Goal: Complete application form

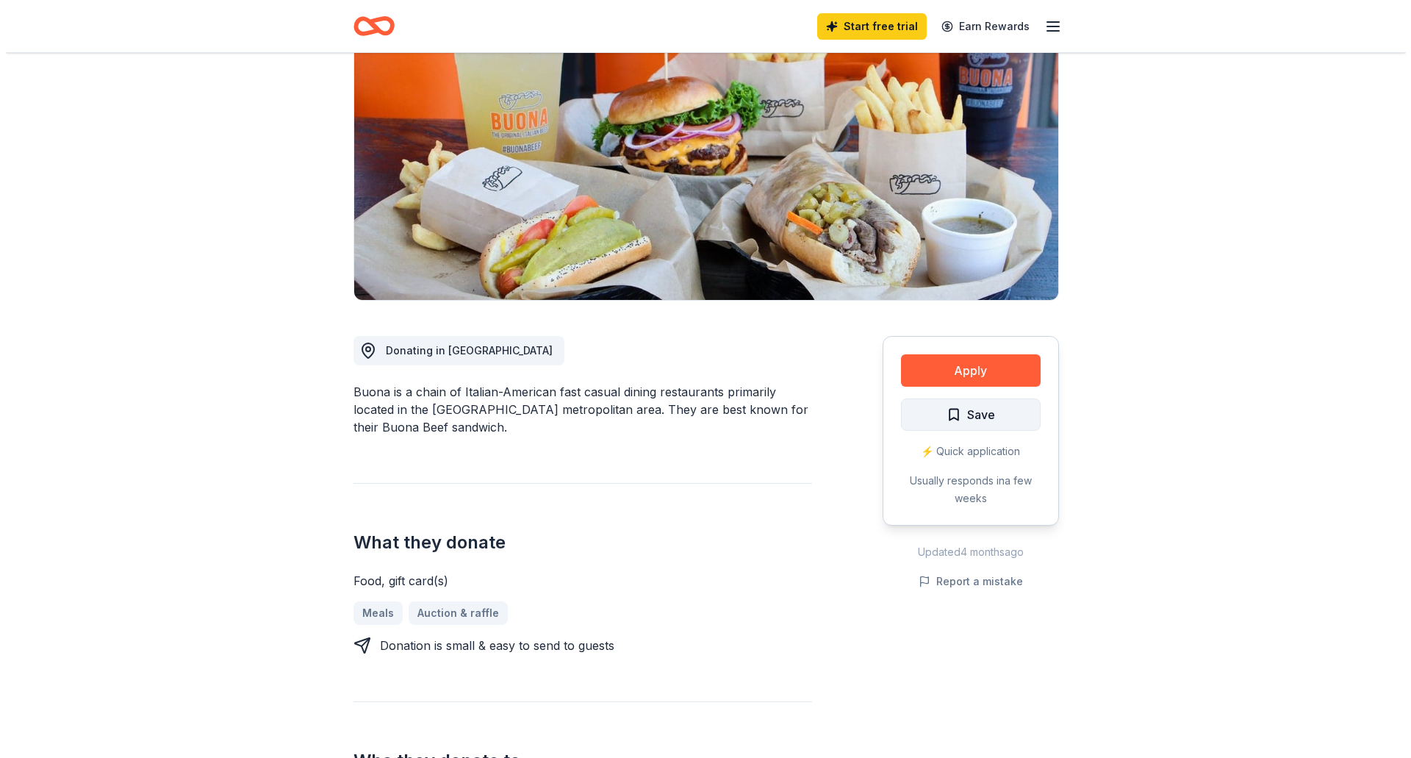
scroll to position [147, 0]
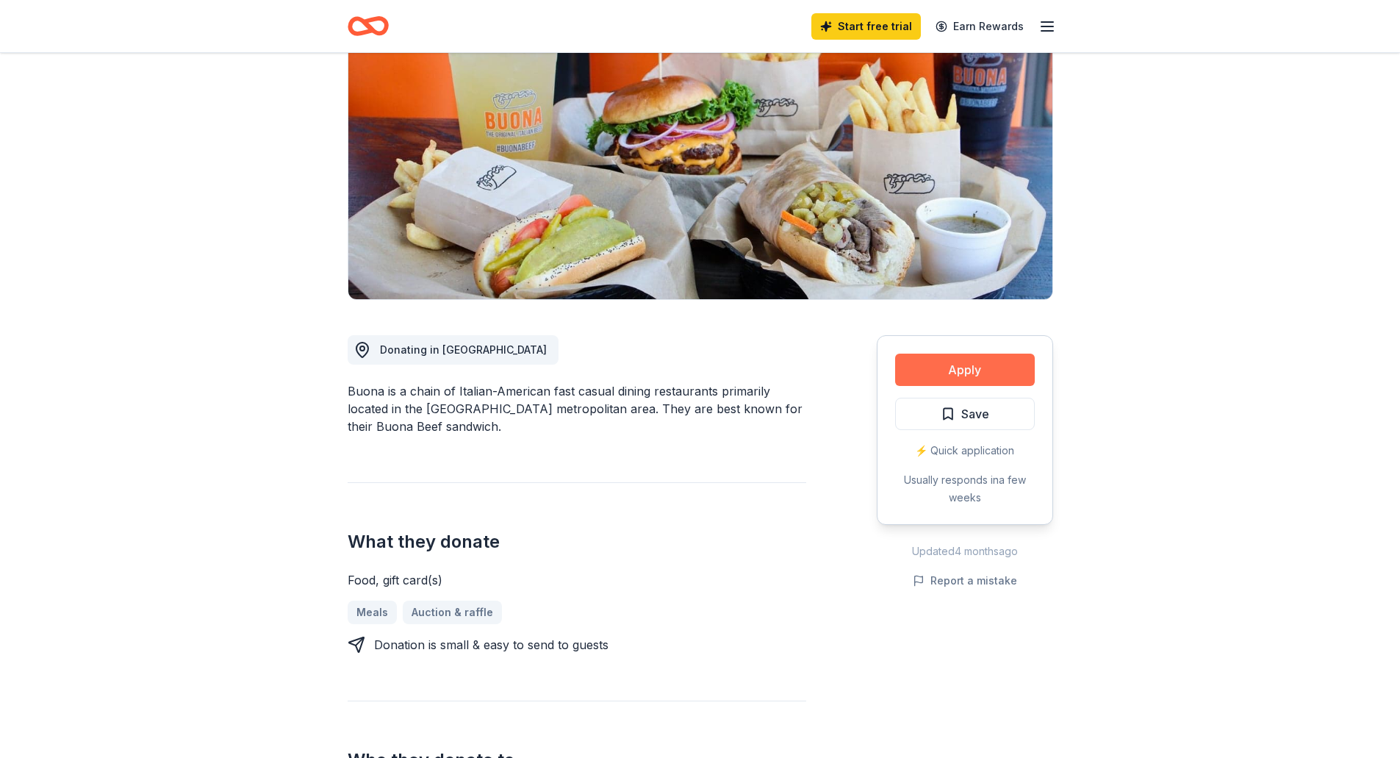
click at [965, 363] on button "Apply" at bounding box center [965, 370] width 140 height 32
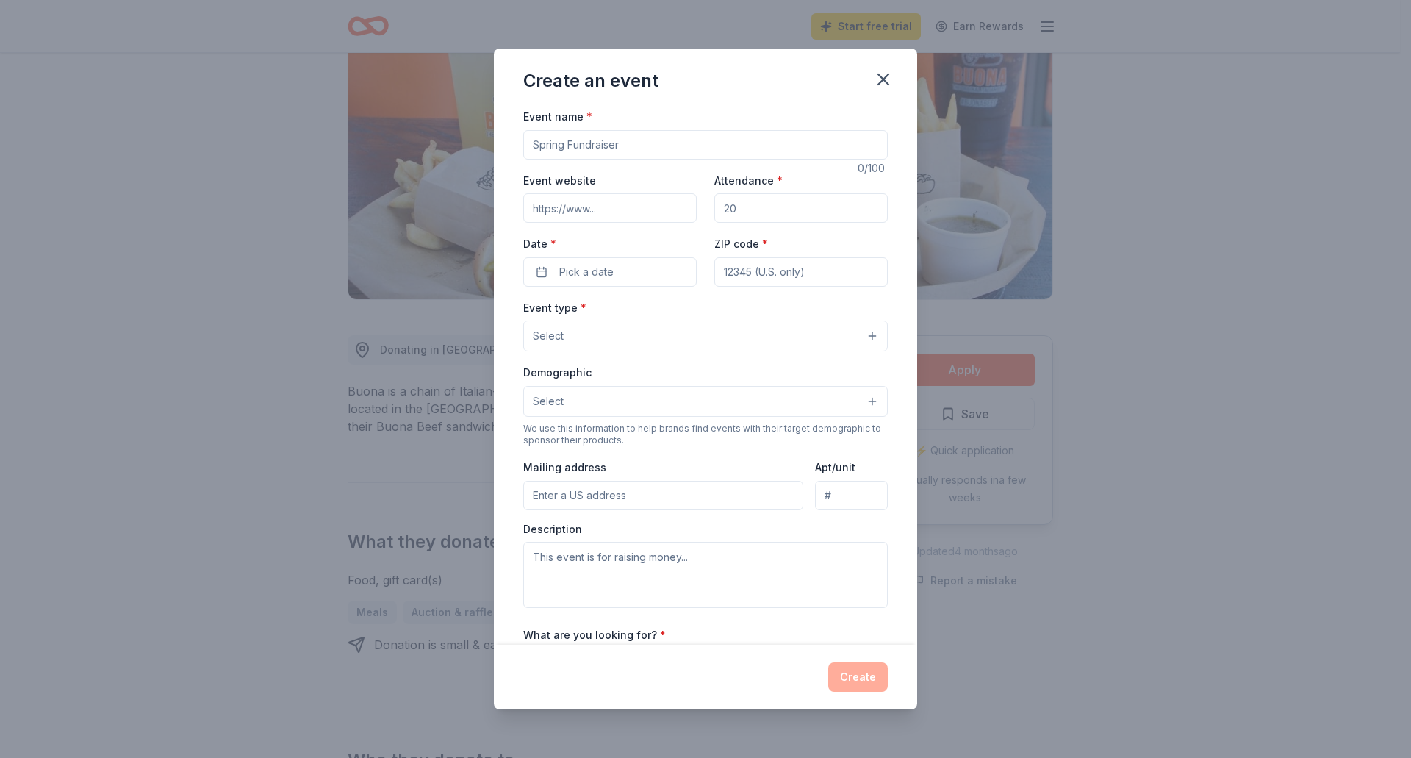
click at [591, 143] on input "Event name *" at bounding box center [705, 144] width 365 height 29
type input "2026 First Look for Charity"
type input "[DOMAIN_NAME][URL]"
type input "400"
click at [600, 278] on span "Pick a date" at bounding box center [586, 272] width 54 height 18
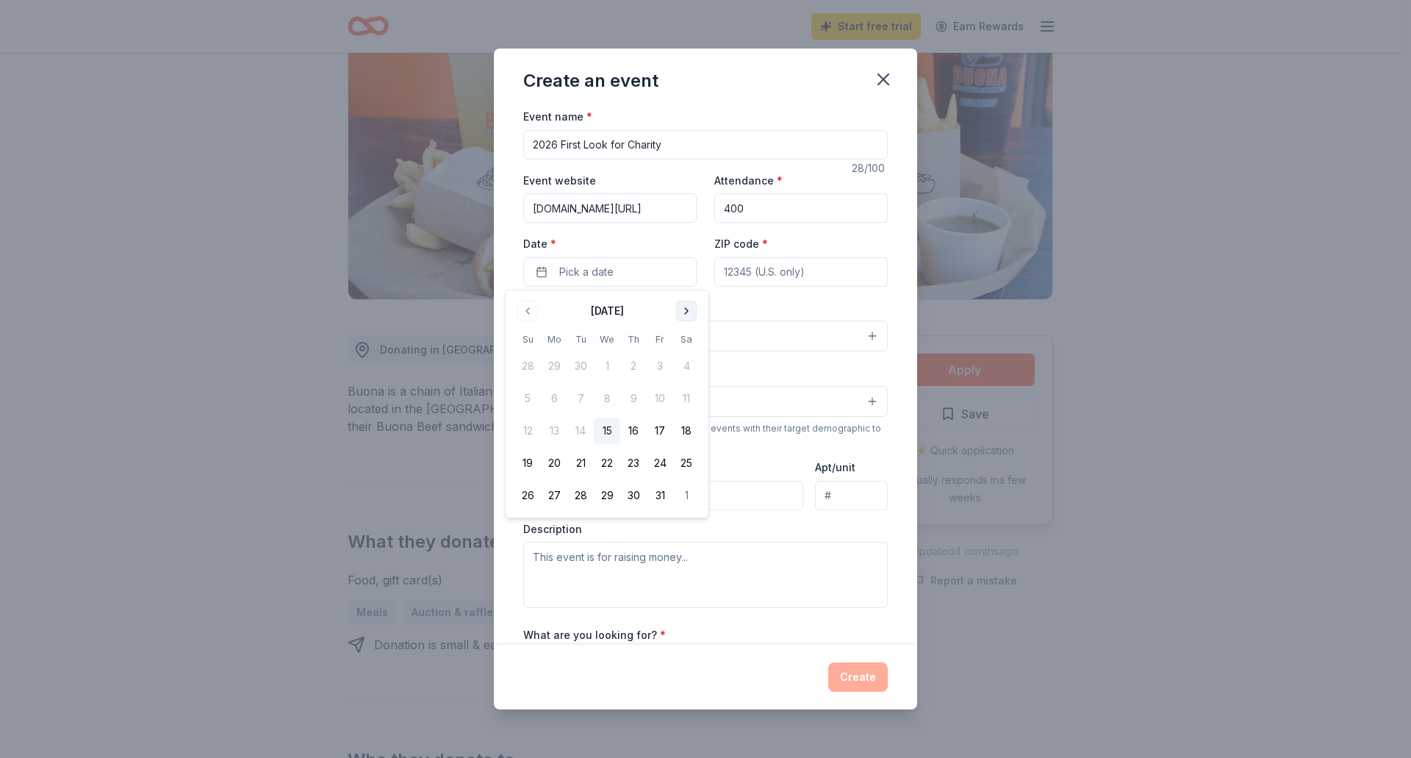
click at [688, 312] on button "Go to next month" at bounding box center [686, 311] width 21 height 21
click at [660, 368] on button "6" at bounding box center [660, 366] width 26 height 26
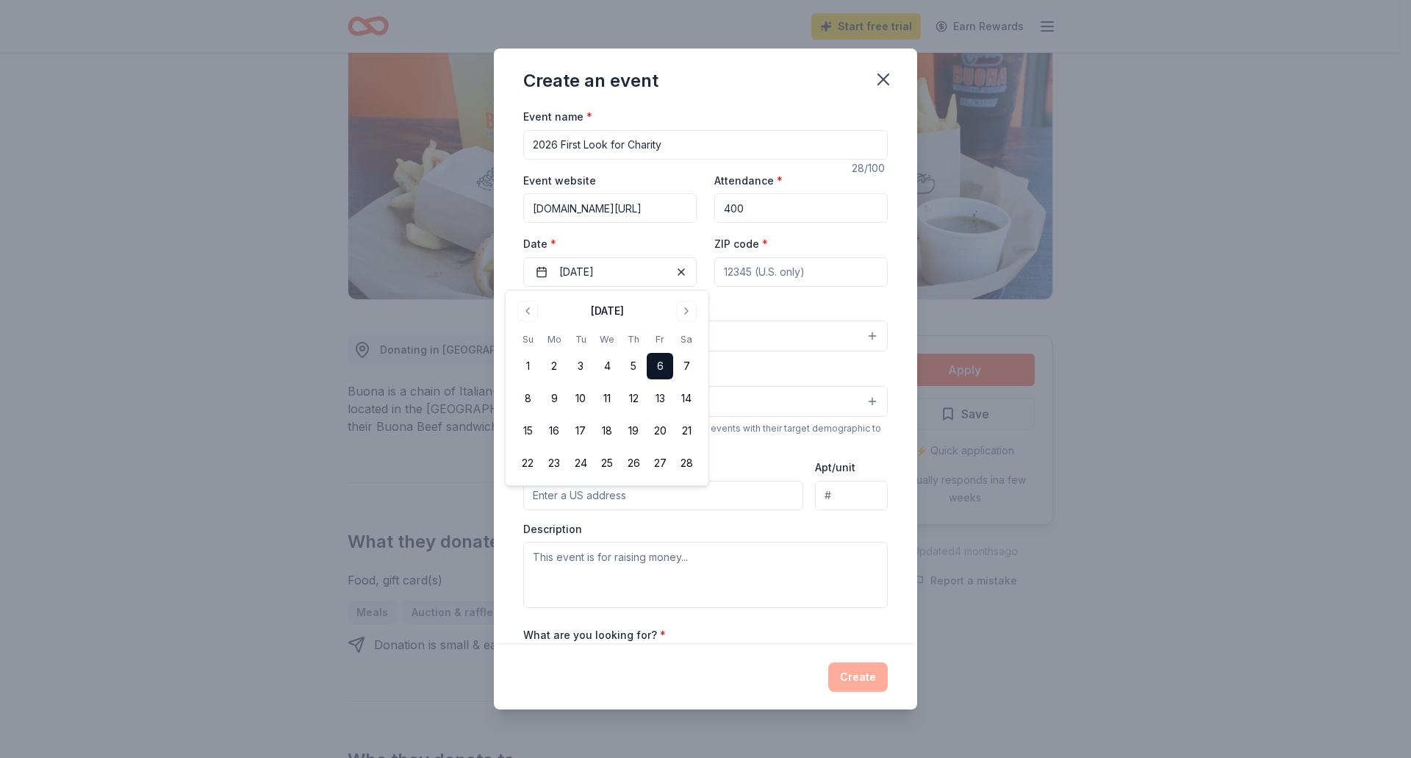
click at [767, 270] on input "ZIP code *" at bounding box center [800, 271] width 173 height 29
type input "60601"
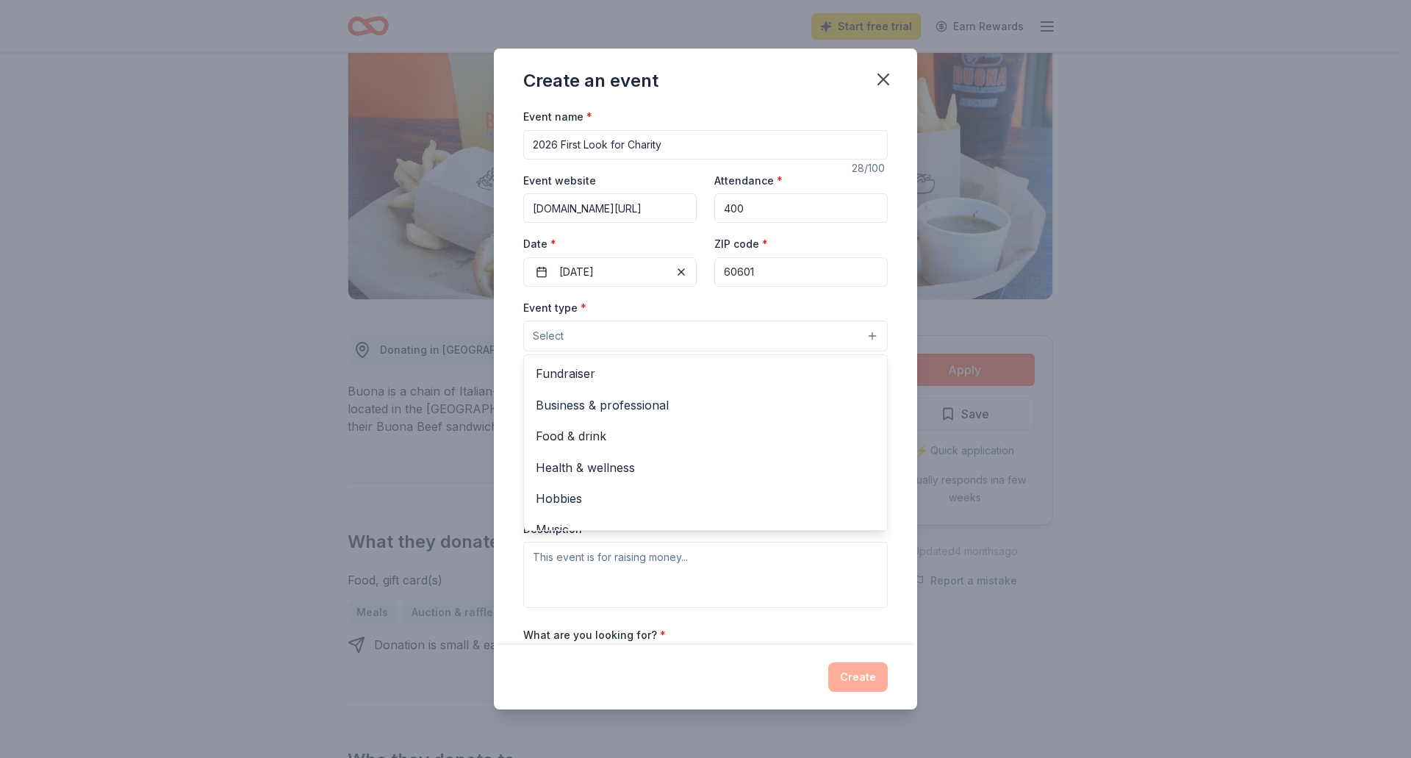
click at [780, 336] on button "Select" at bounding box center [705, 335] width 365 height 31
click at [612, 379] on span "Fundraiser" at bounding box center [706, 373] width 340 height 19
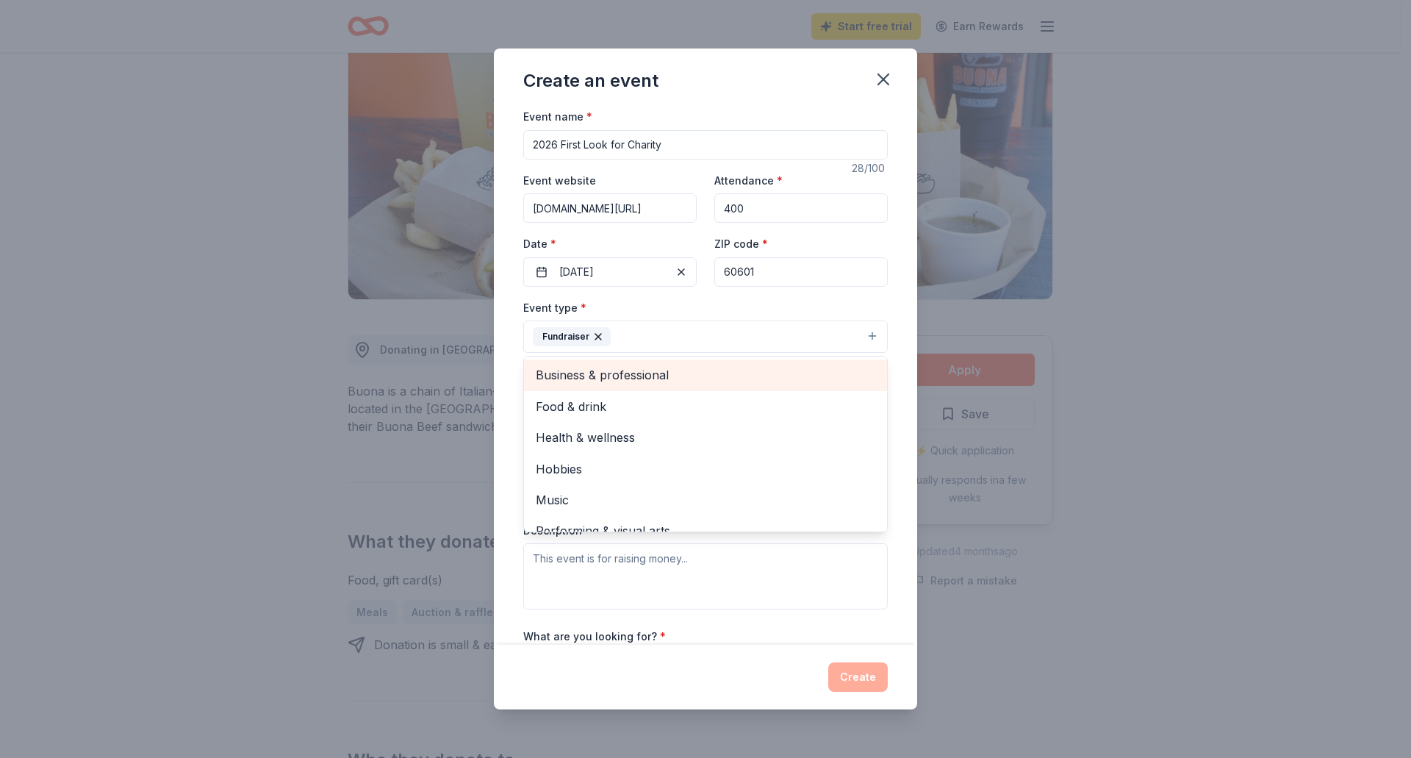
click at [665, 380] on span "Business & professional" at bounding box center [706, 374] width 340 height 19
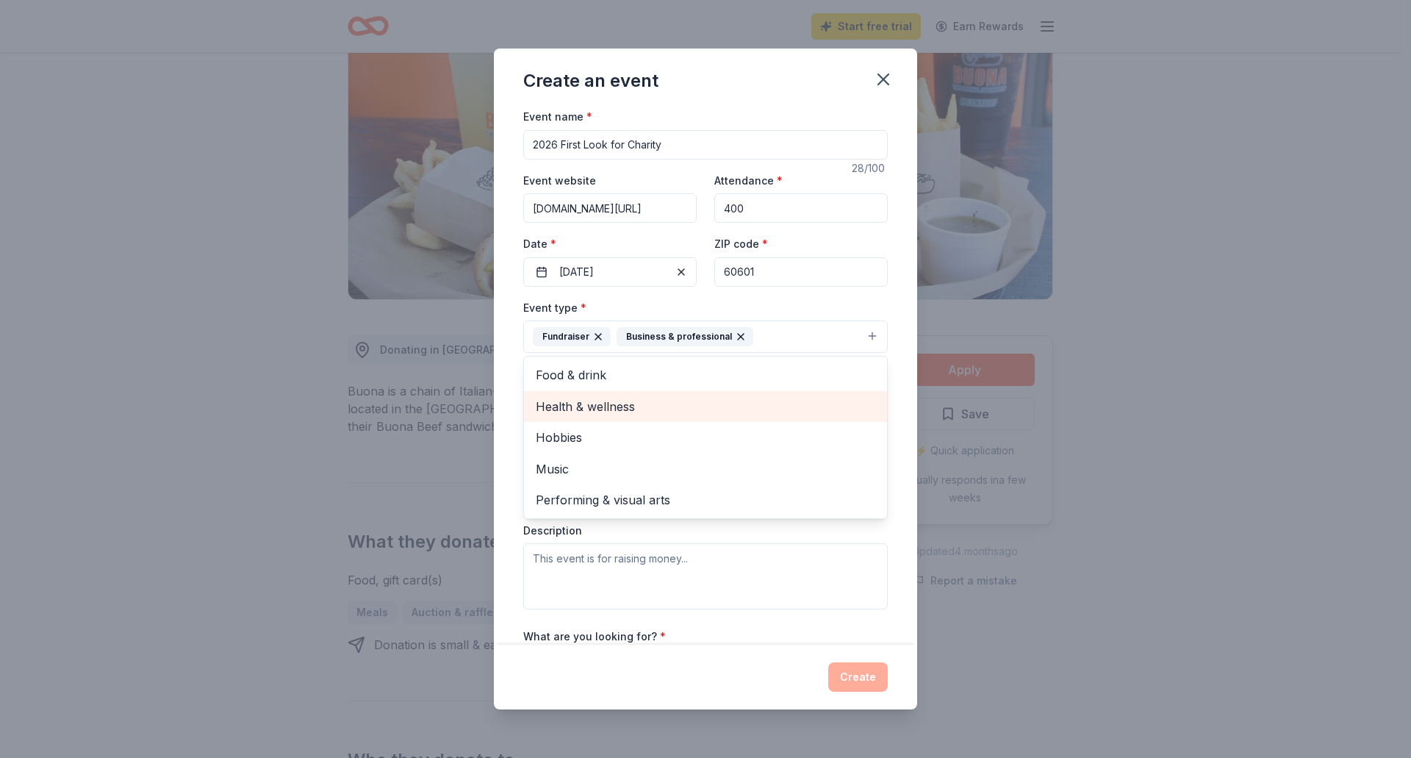
click at [629, 409] on span "Health & wellness" at bounding box center [706, 406] width 340 height 19
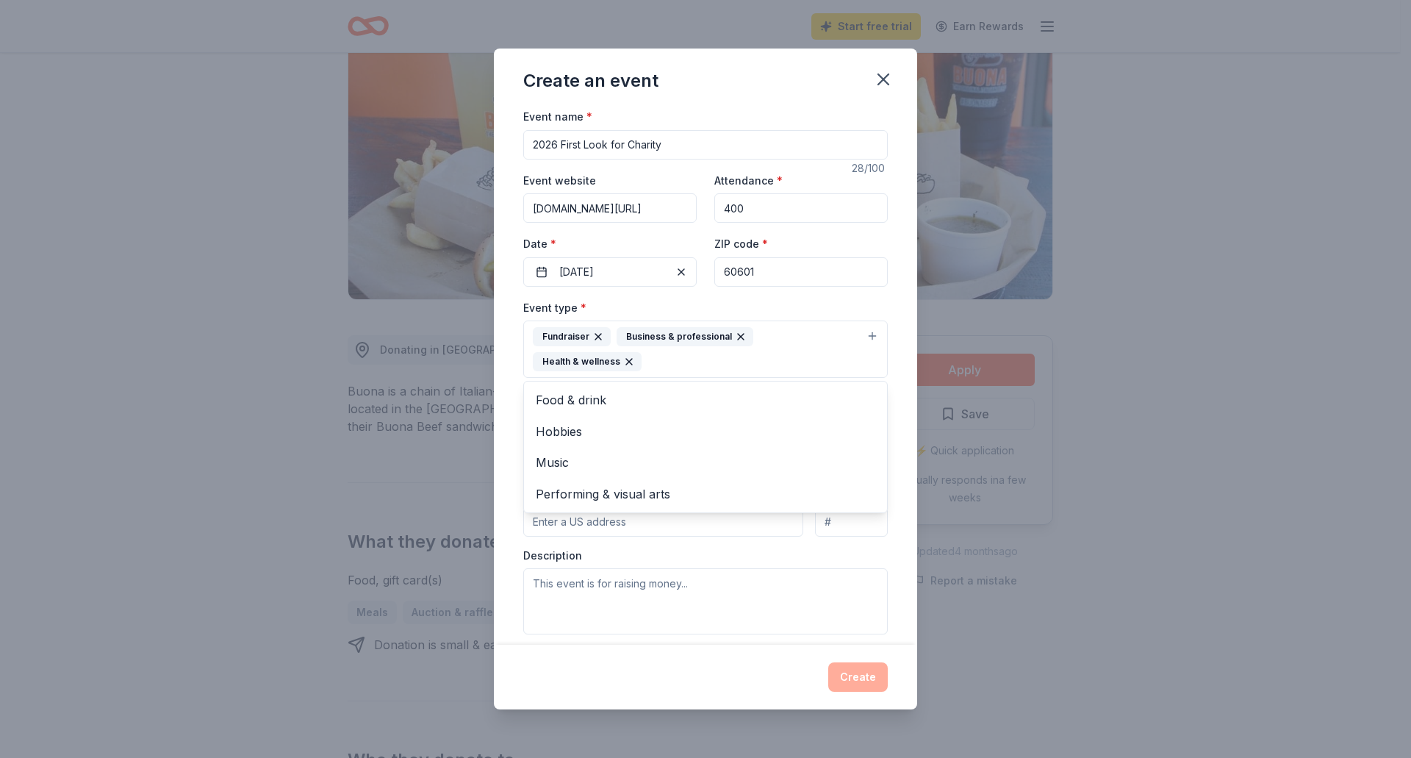
click at [616, 682] on div "Create an event Event name * 2026 First Look for Charity 28 /100 Event website …" at bounding box center [705, 379] width 423 height 661
click at [599, 433] on button "Select" at bounding box center [705, 427] width 365 height 31
click at [627, 360] on div "Event type * Fundraiser Business & professional Health & wellness Demographic S…" at bounding box center [705, 466] width 365 height 336
click at [583, 430] on button "Select" at bounding box center [705, 427] width 365 height 31
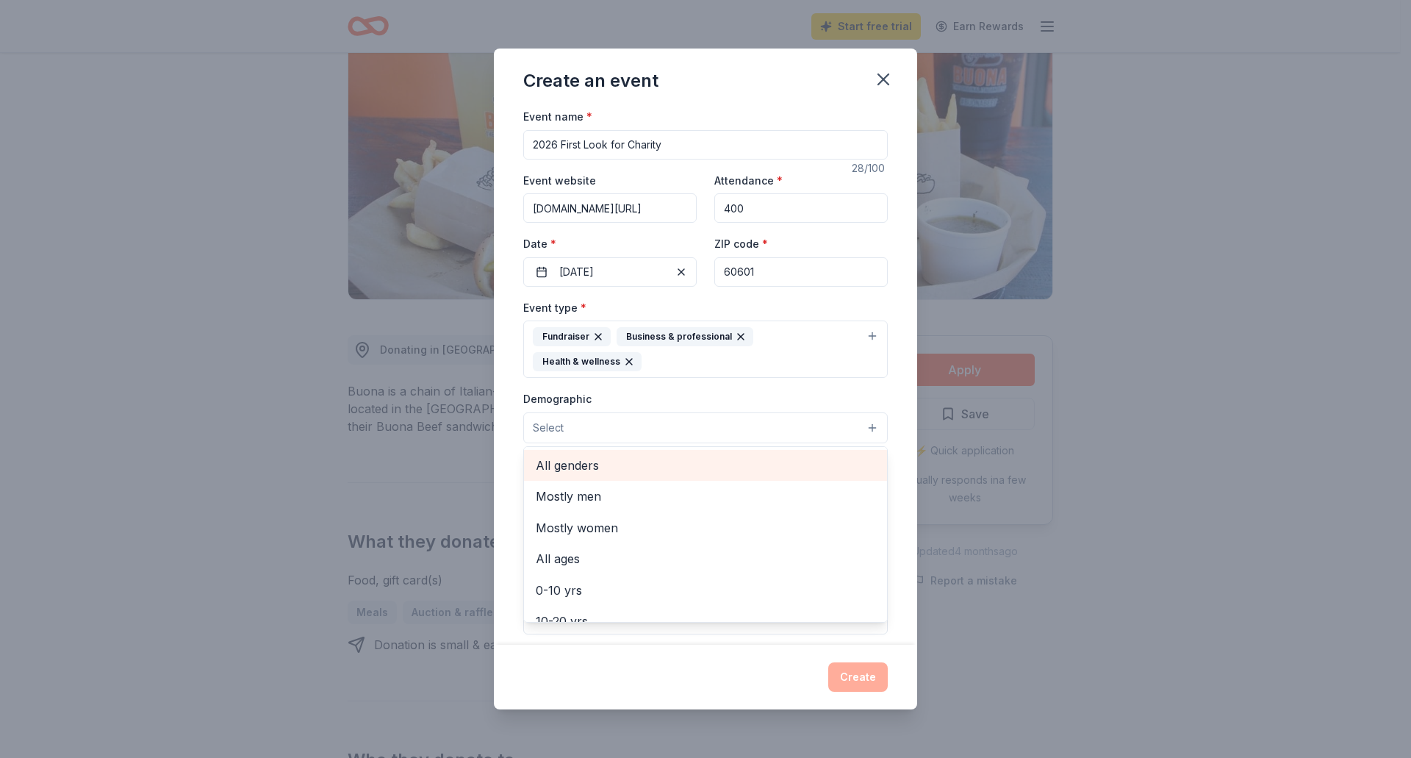
click at [584, 465] on span "All genders" at bounding box center [706, 465] width 340 height 19
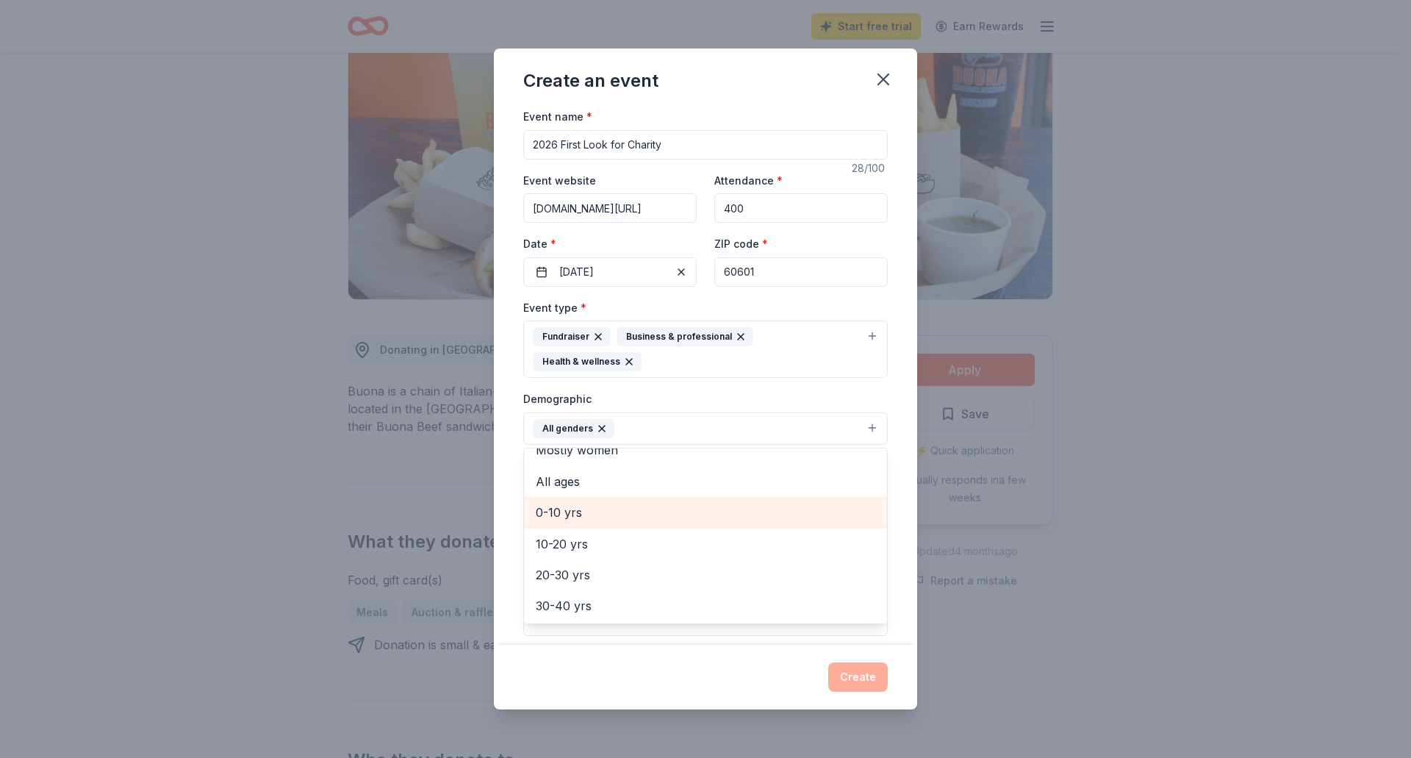
scroll to position [73, 0]
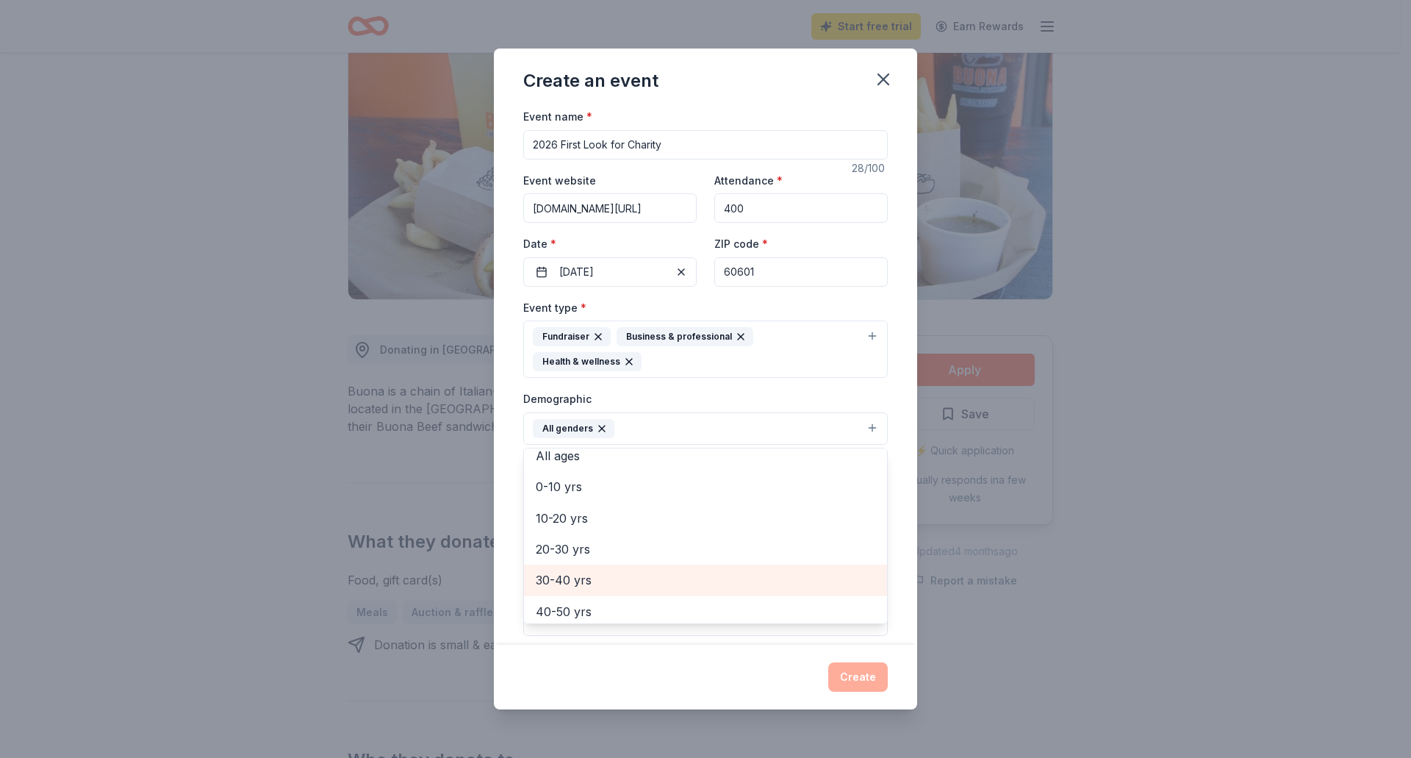
click at [580, 576] on span "30-40 yrs" at bounding box center [706, 579] width 340 height 19
click at [571, 577] on span "40-50 yrs" at bounding box center [706, 579] width 340 height 19
click at [573, 581] on span "50-60 yrs" at bounding box center [706, 579] width 340 height 19
click at [727, 390] on div "Demographic All genders 30-40 yrs 40-50 yrs 50-60 yrs Mostly men Mostly women A…" at bounding box center [705, 417] width 365 height 55
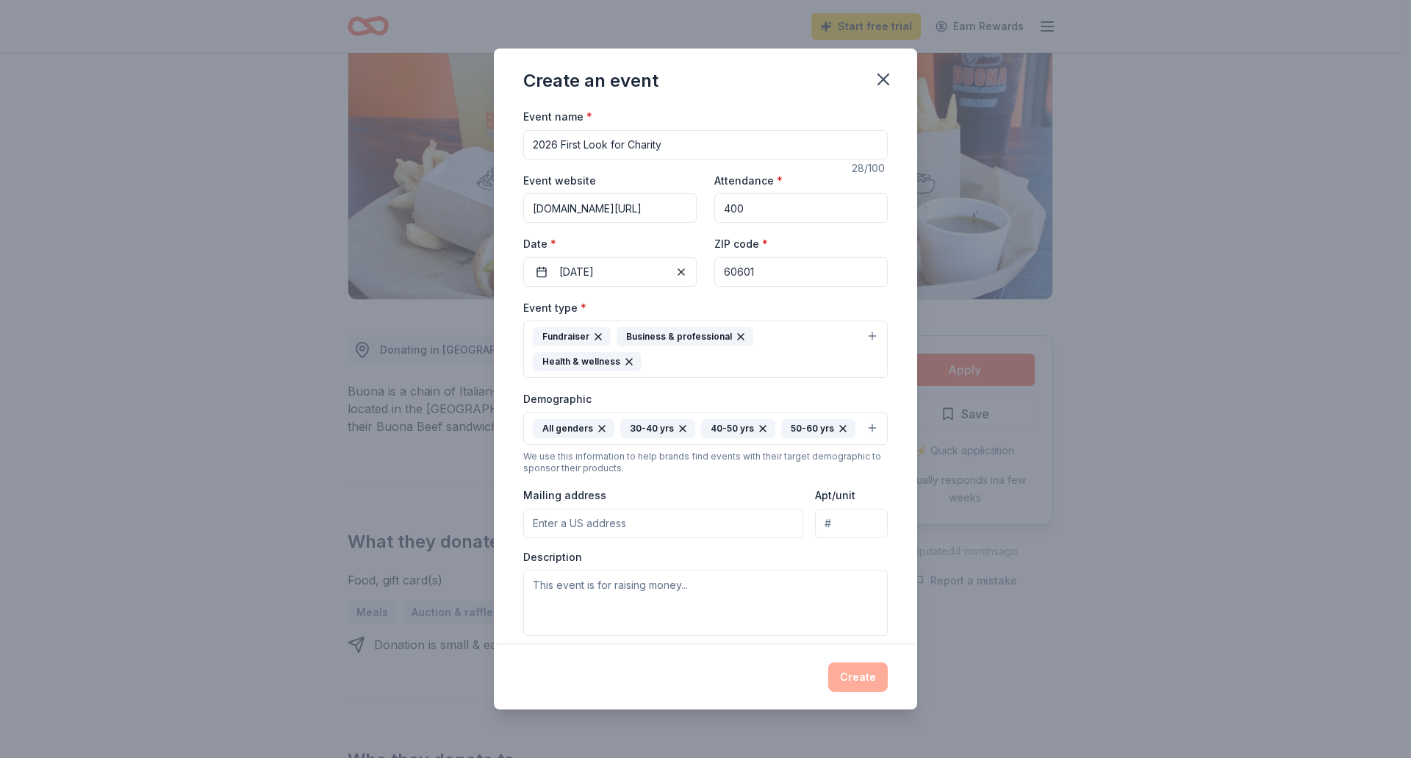
click at [600, 538] on input "Mailing address" at bounding box center [663, 523] width 280 height 29
type input "[STREET_ADDRESS][PERSON_NAME]"
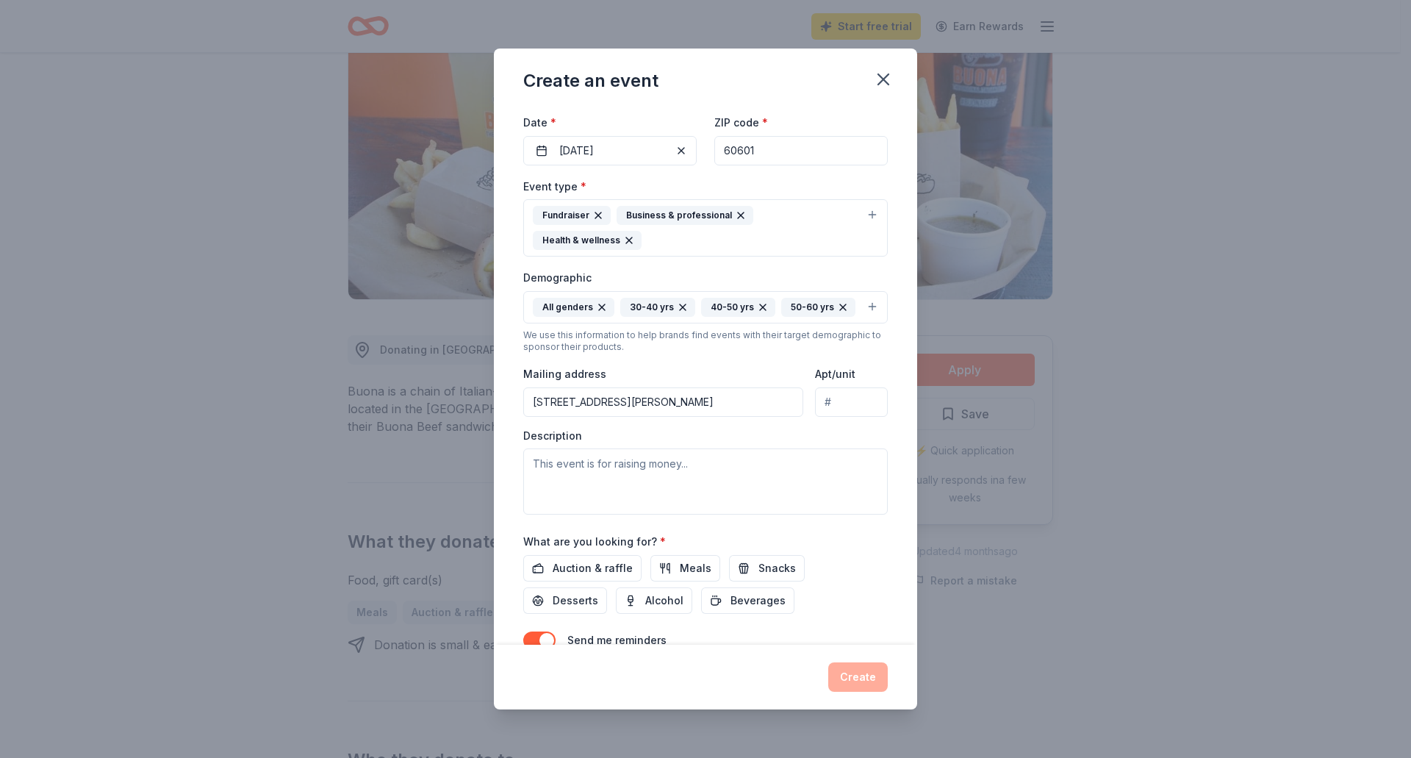
scroll to position [147, 0]
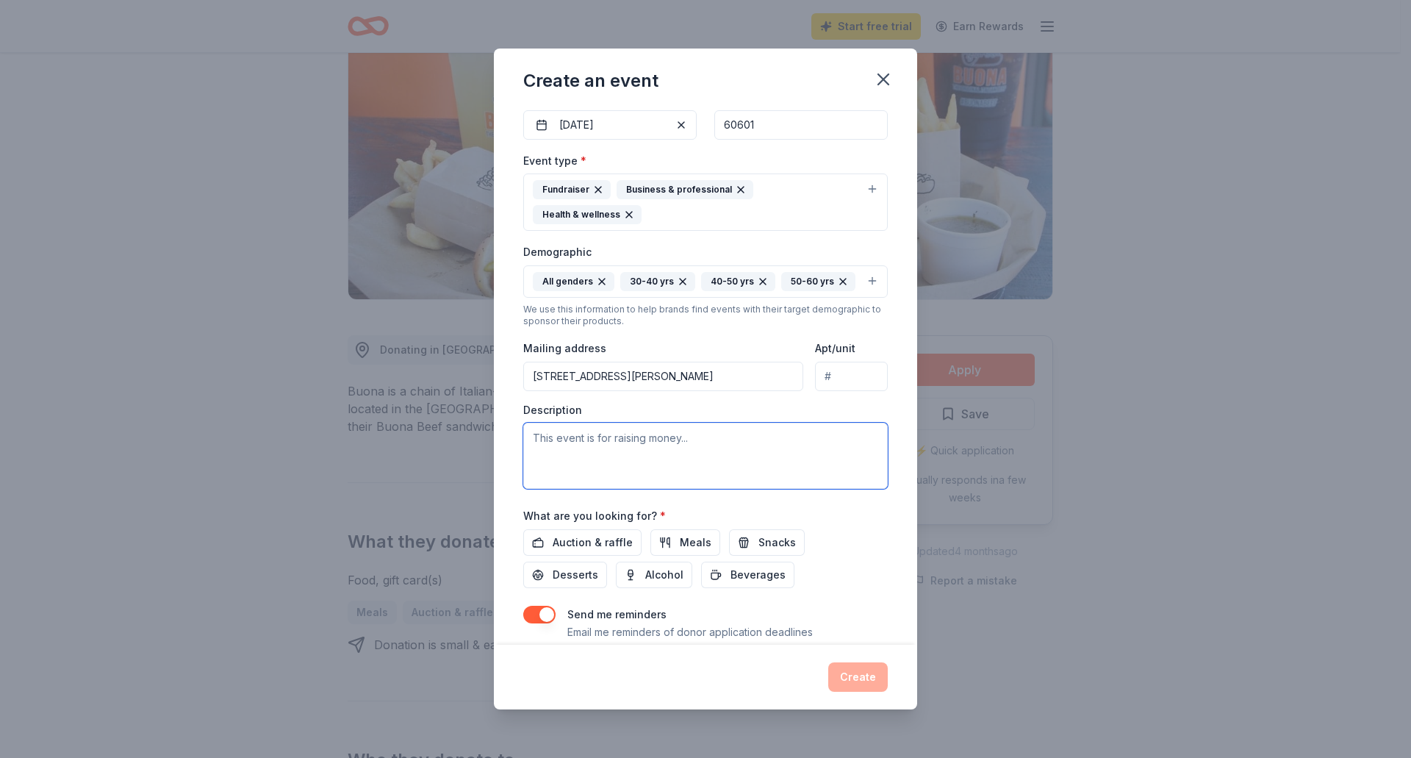
click at [590, 473] on textarea at bounding box center [705, 456] width 365 height 66
paste textarea "I’m reaching out on behalf of [PERSON_NAME] Komen Chicago, as we eagerly prepar…"
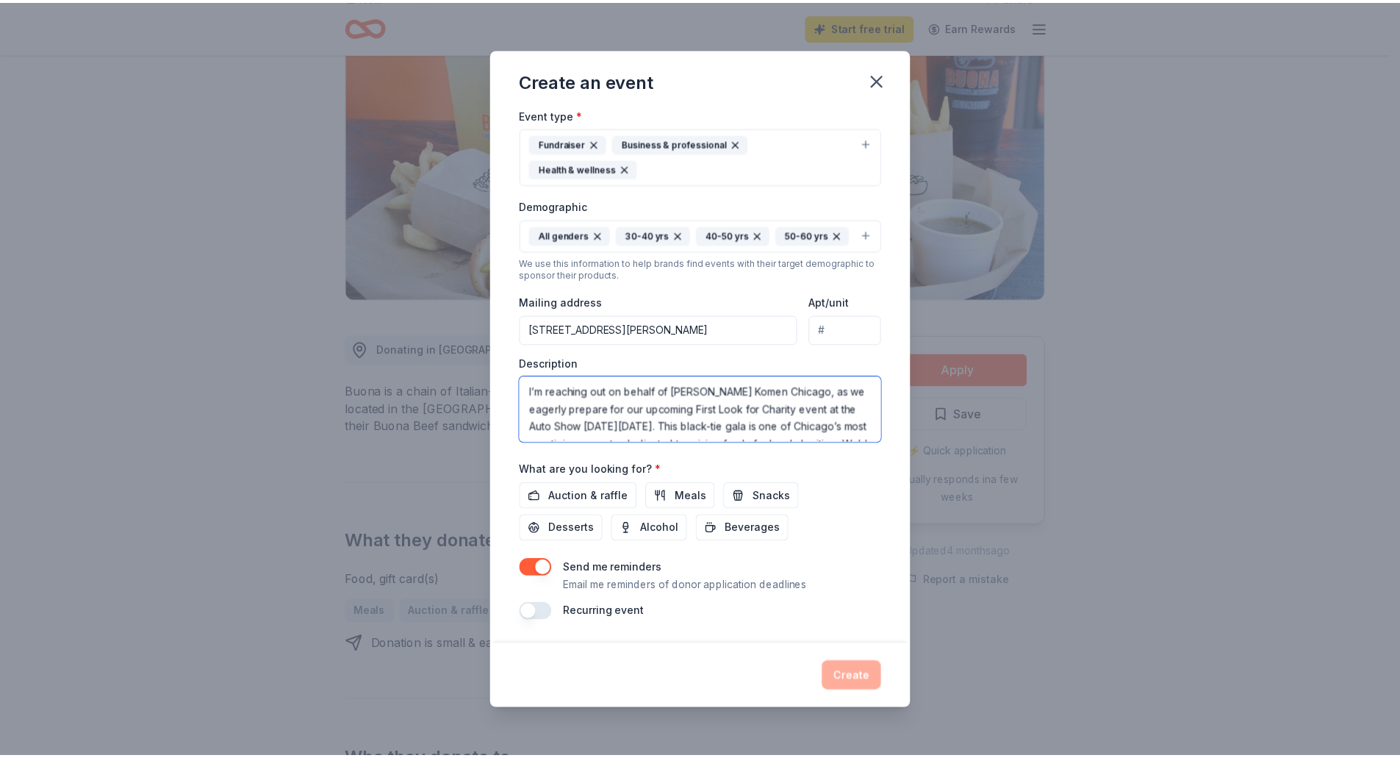
scroll to position [218, 0]
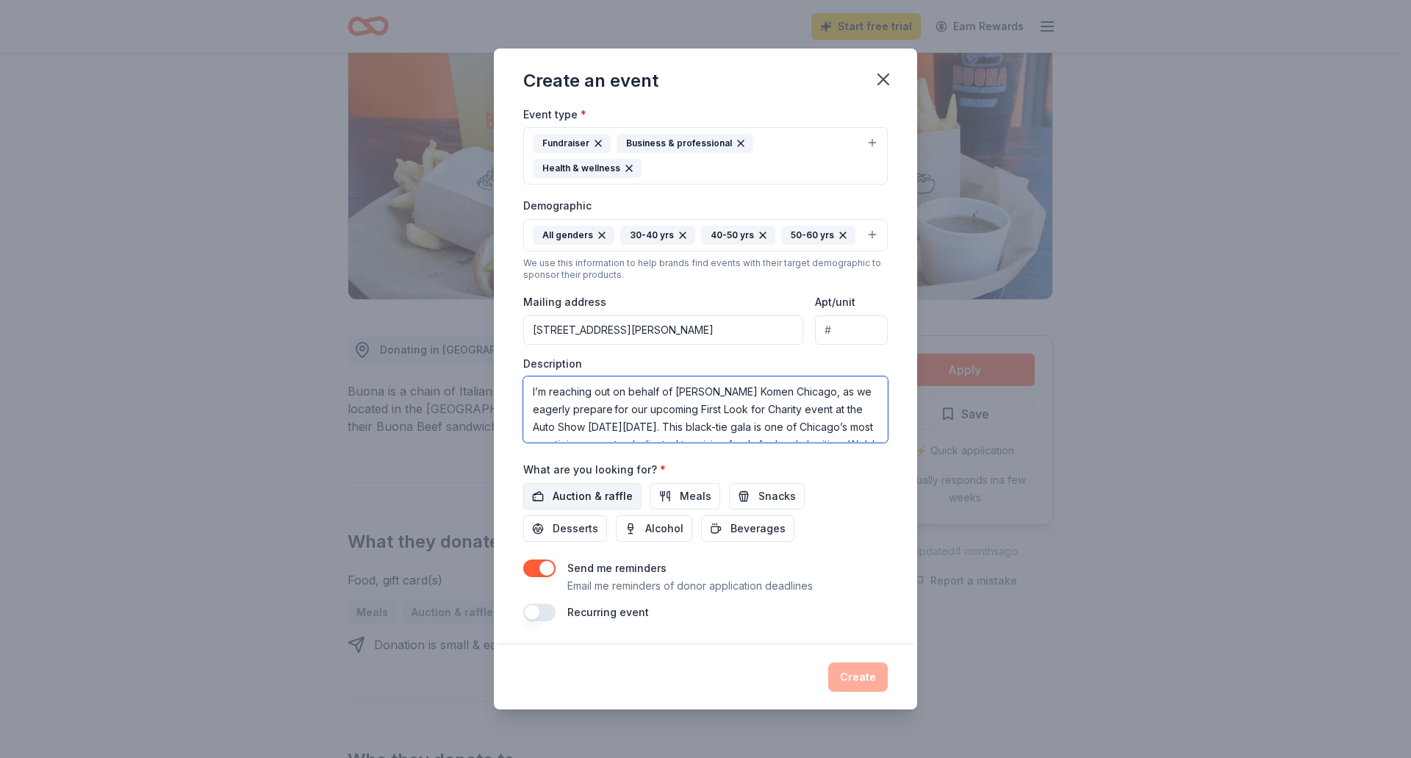
type textarea "I’m reaching out on behalf of [PERSON_NAME] Komen Chicago, as we eagerly prepar…"
click at [576, 502] on span "Auction & raffle" at bounding box center [593, 496] width 80 height 18
click at [856, 676] on button "Create" at bounding box center [858, 676] width 60 height 29
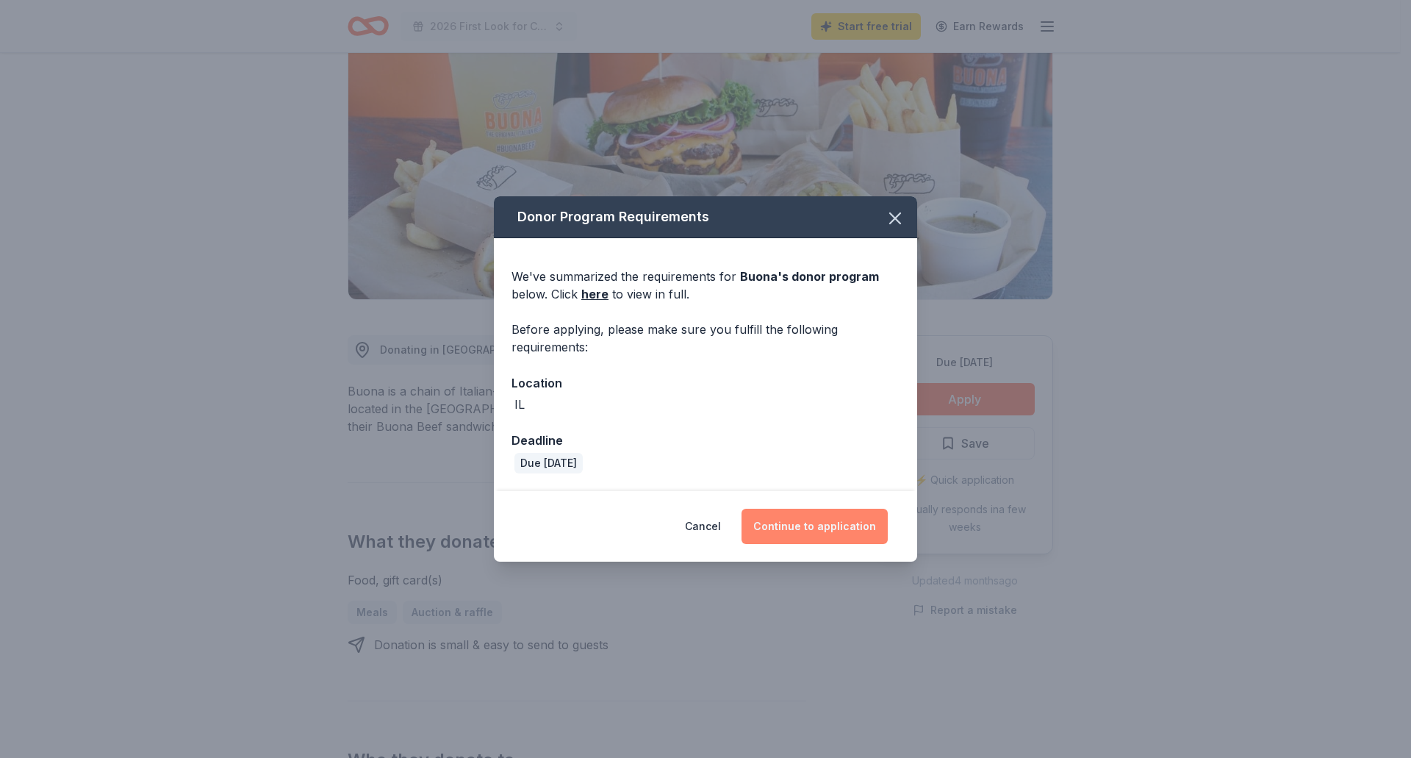
click at [820, 537] on button "Continue to application" at bounding box center [815, 526] width 146 height 35
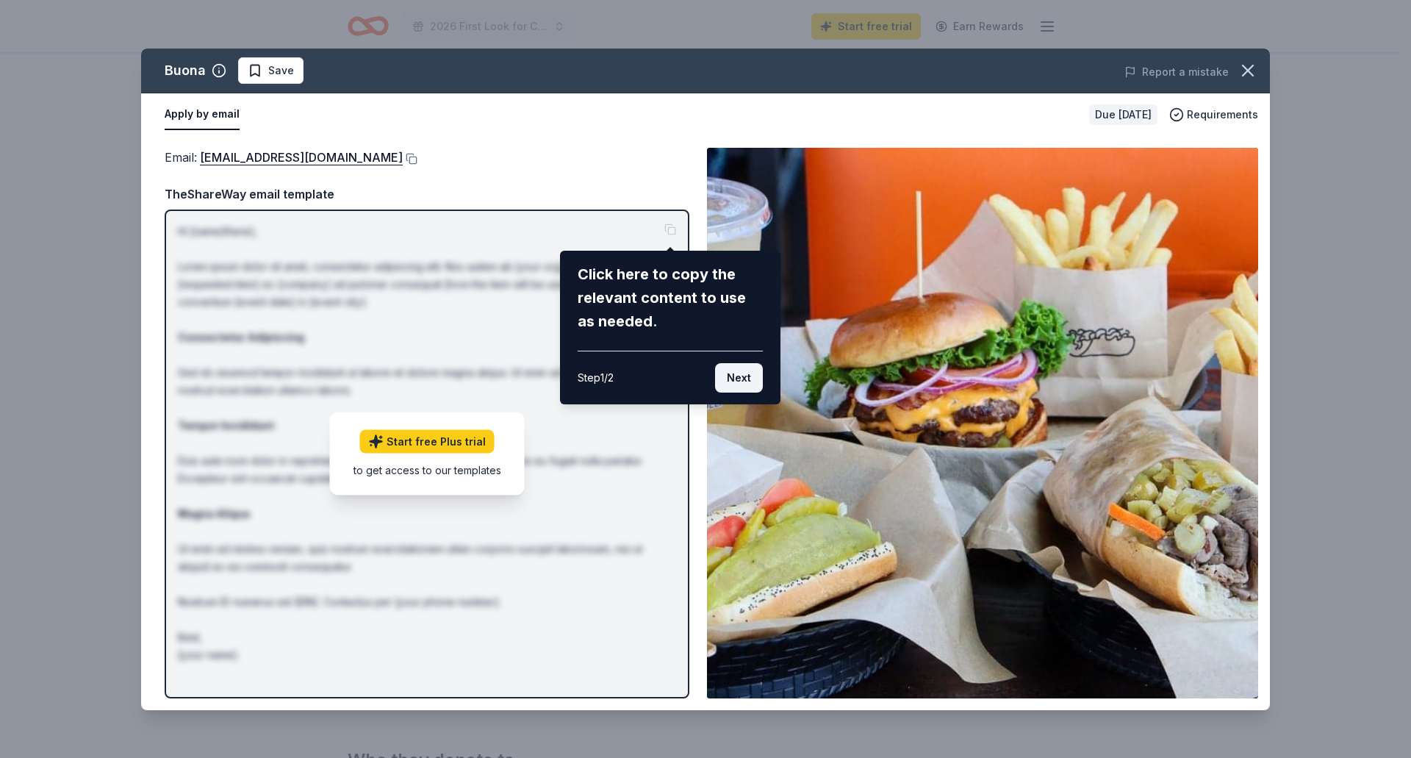
click at [731, 373] on button "Next" at bounding box center [739, 377] width 48 height 29
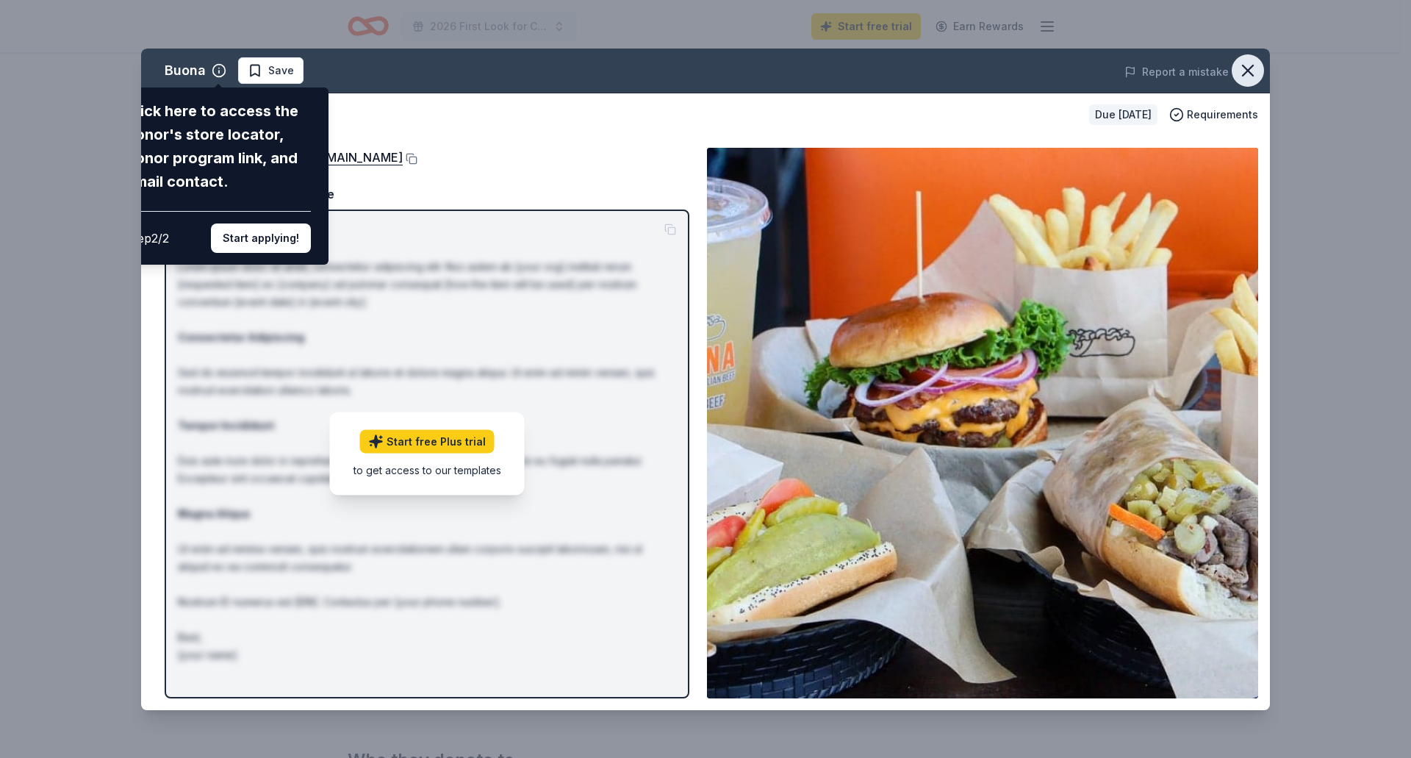
click at [1249, 70] on icon "button" at bounding box center [1248, 70] width 10 height 10
